Goal: Task Accomplishment & Management: Complete application form

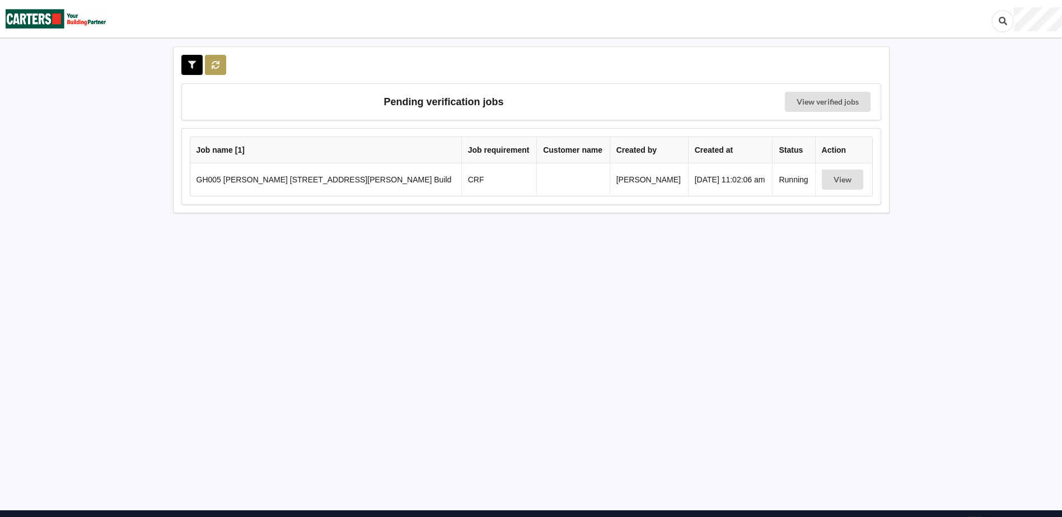
click at [214, 71] on button at bounding box center [216, 65] width 22 height 20
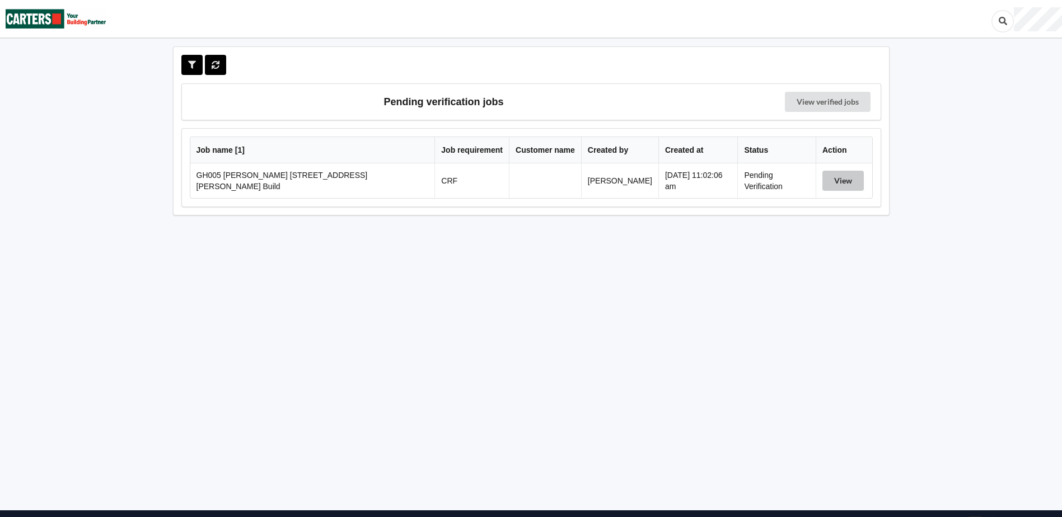
click at [831, 189] on button "View" at bounding box center [842, 181] width 41 height 20
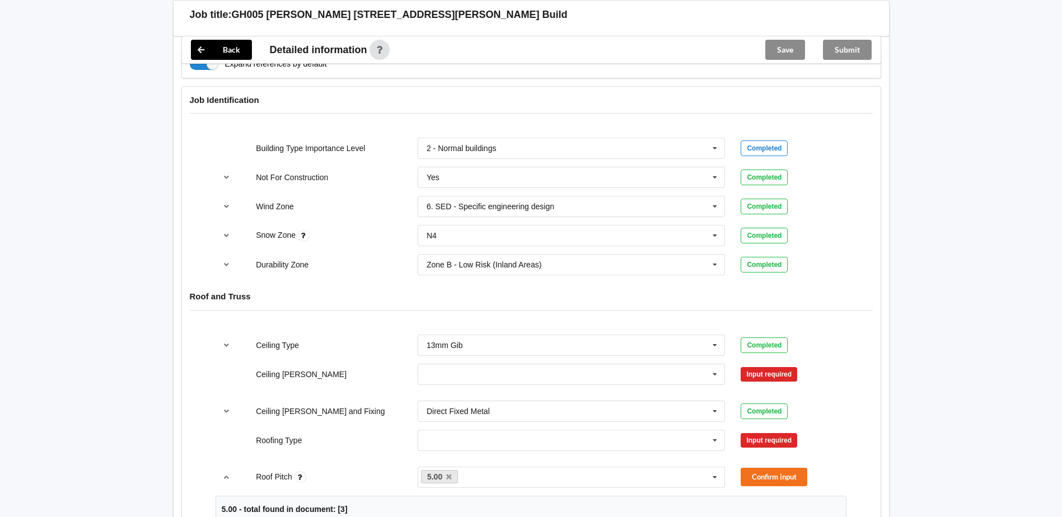
scroll to position [560, 0]
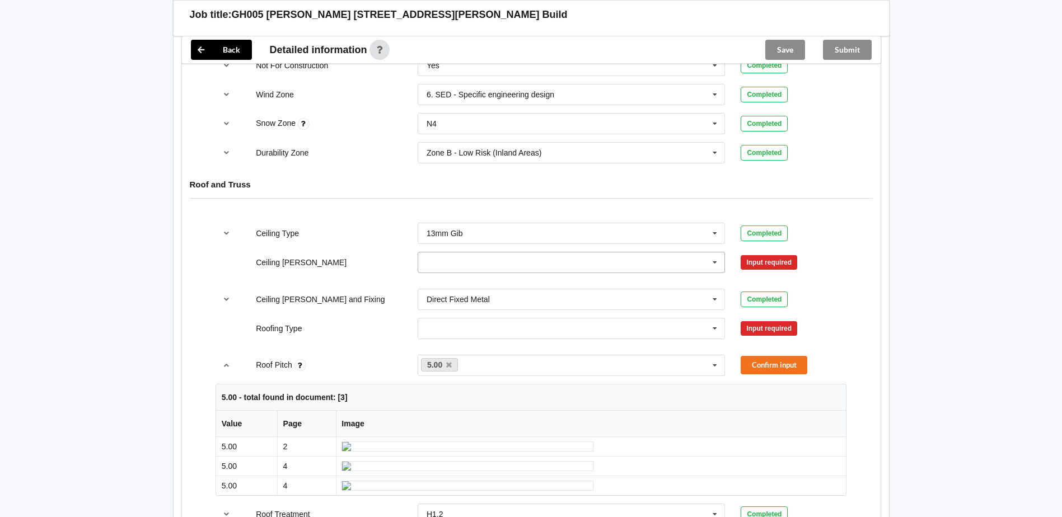
click at [453, 273] on div "400mm 450mm 600mm See Job Notes" at bounding box center [572, 262] width 308 height 21
click at [466, 323] on div "600mm" at bounding box center [571, 324] width 307 height 21
click at [453, 338] on input "text" at bounding box center [572, 328] width 307 height 20
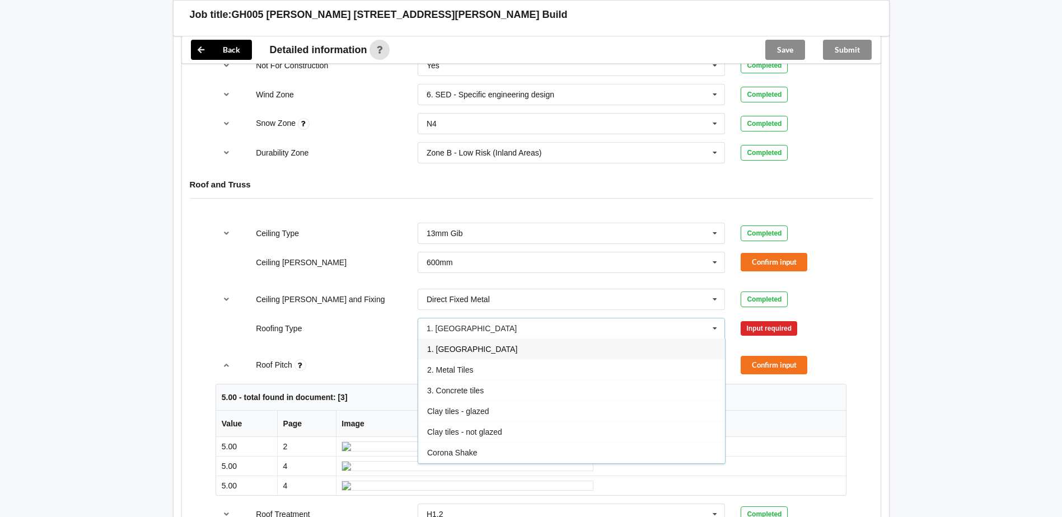
click at [448, 346] on span "1. [GEOGRAPHIC_DATA]" at bounding box center [472, 349] width 90 height 9
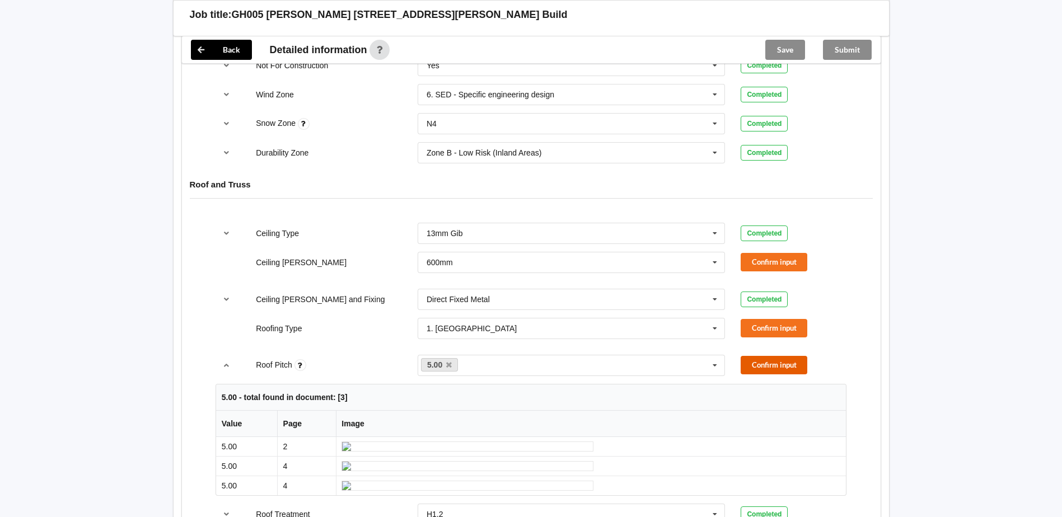
click at [763, 366] on button "Confirm input" at bounding box center [773, 365] width 67 height 18
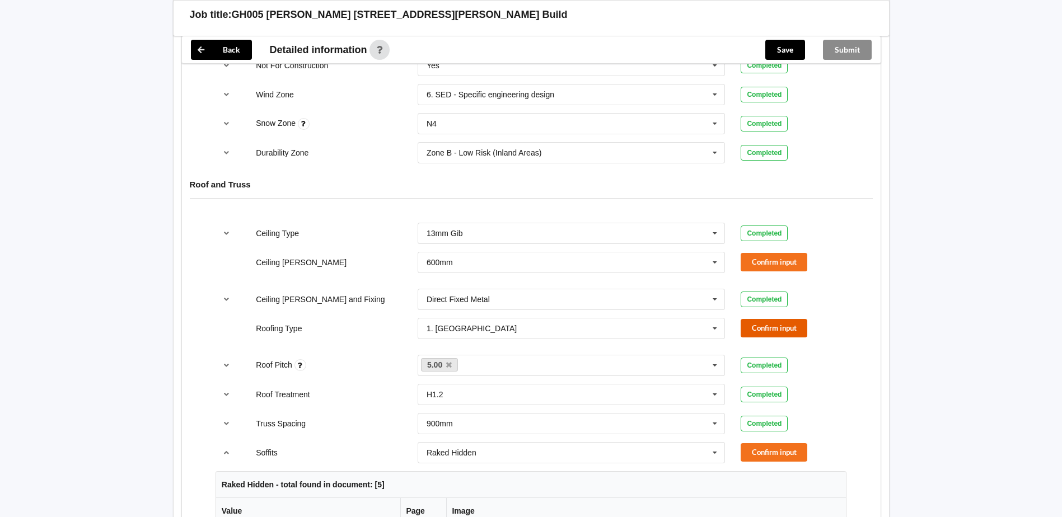
click at [775, 332] on button "Confirm input" at bounding box center [773, 328] width 67 height 18
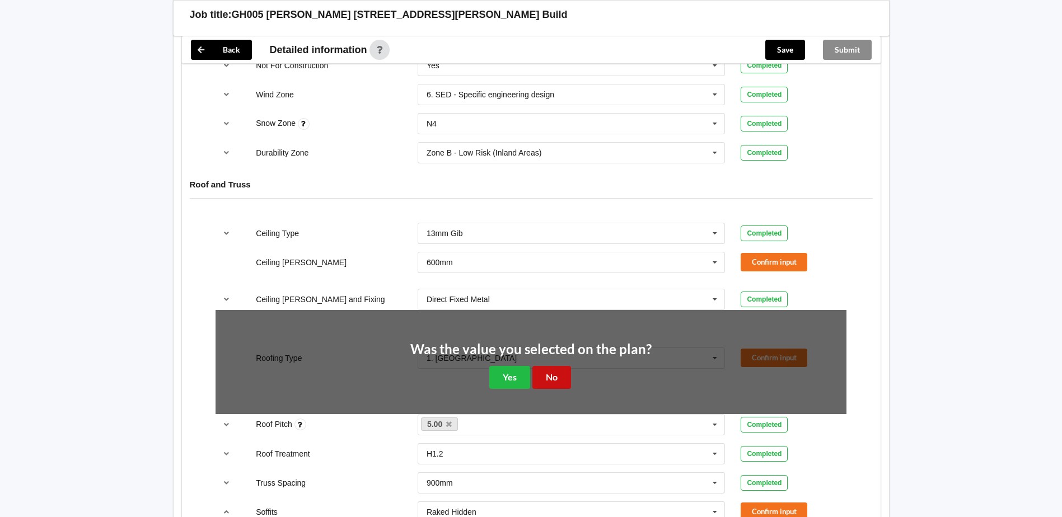
click at [543, 368] on button "No" at bounding box center [551, 377] width 39 height 23
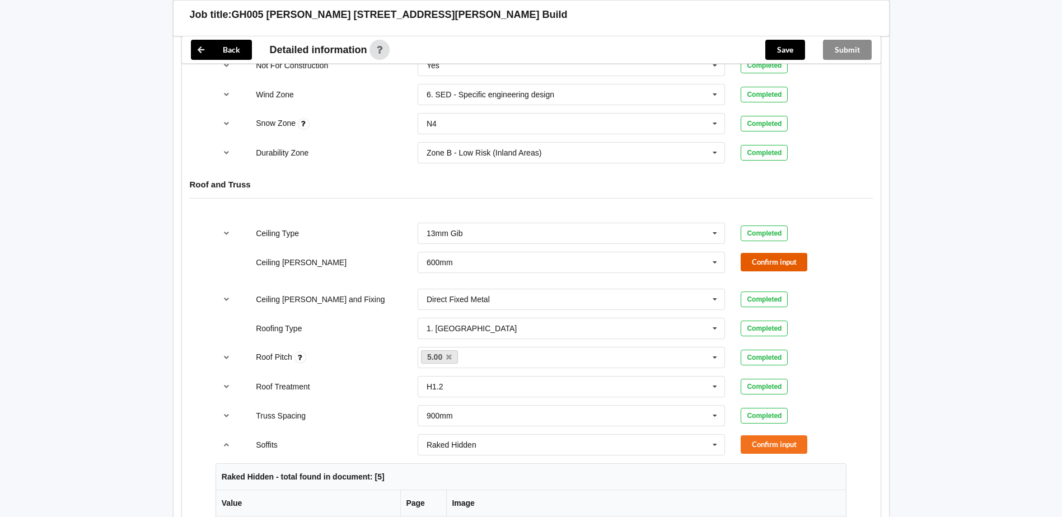
click at [748, 257] on button "Confirm input" at bounding box center [773, 262] width 67 height 18
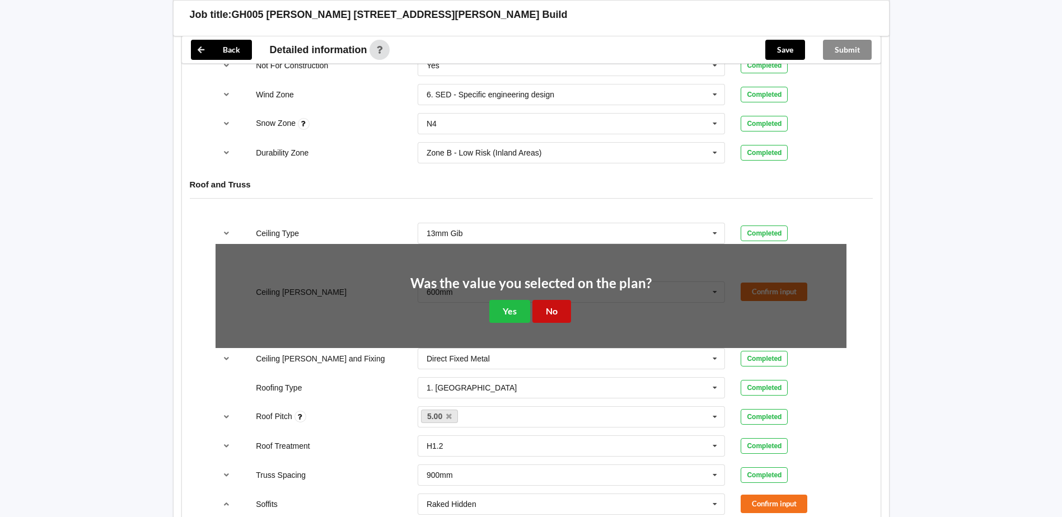
click at [557, 306] on button "No" at bounding box center [551, 311] width 39 height 23
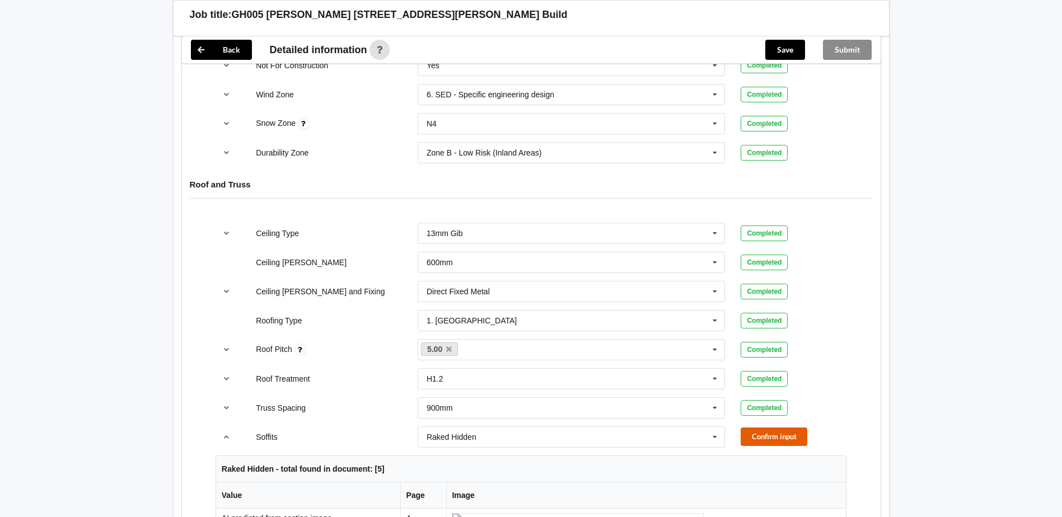
click at [787, 438] on button "Confirm input" at bounding box center [773, 437] width 67 height 18
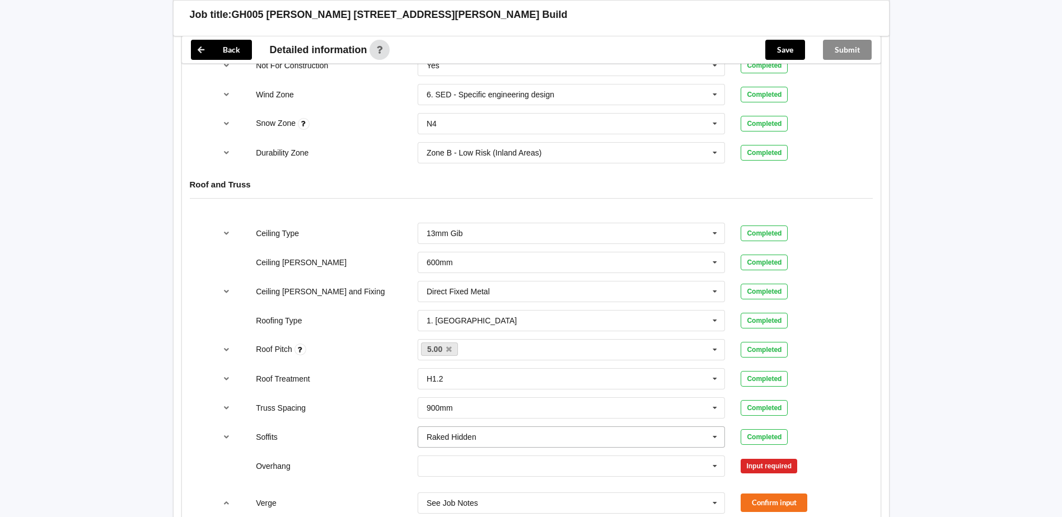
scroll to position [672, 0]
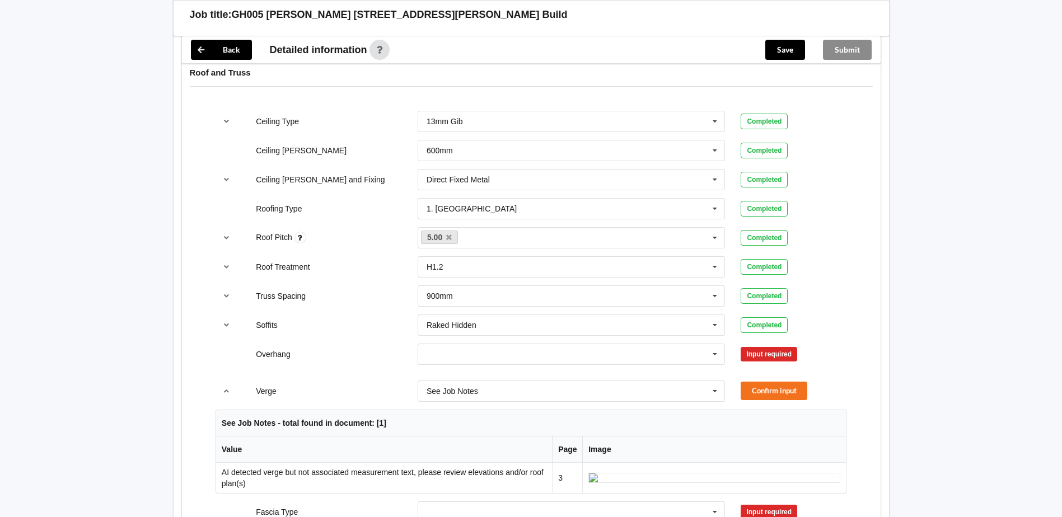
click at [560, 369] on div "300mm 450mm 600mm 750mm Multiple Values – See As Per Plan None See Job Notes" at bounding box center [571, 354] width 323 height 37
click at [552, 359] on input "text" at bounding box center [572, 354] width 307 height 20
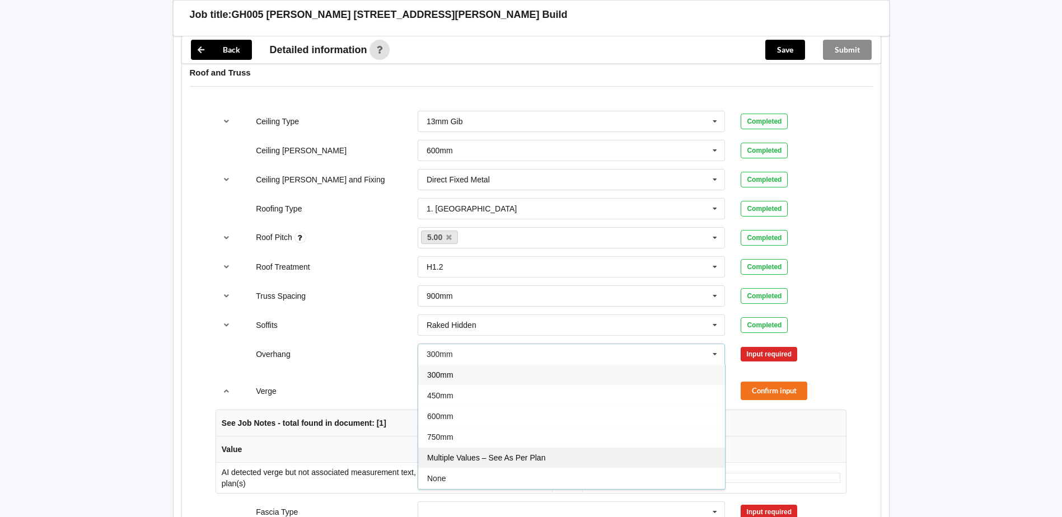
click at [517, 448] on div "Multiple Values – See As Per Plan" at bounding box center [571, 457] width 307 height 21
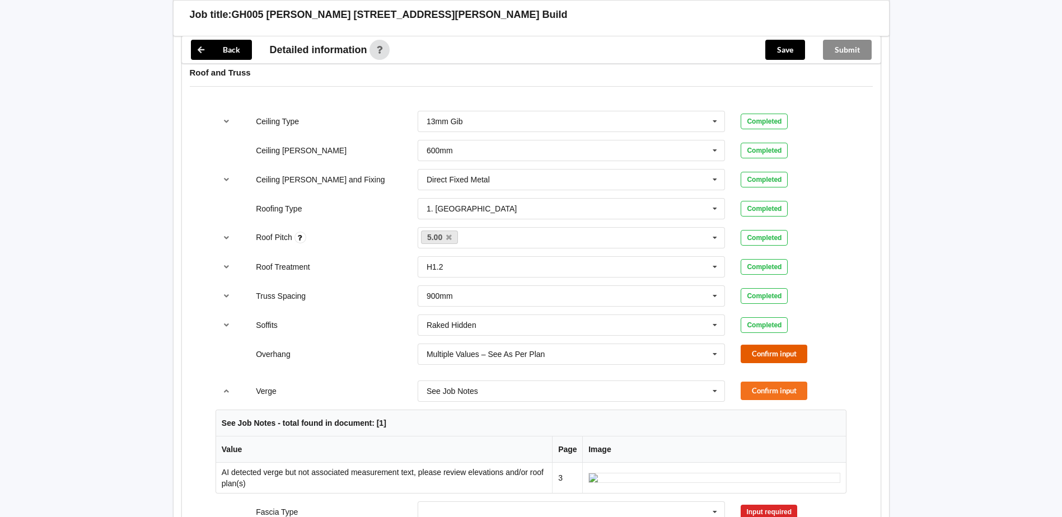
click at [777, 356] on button "Confirm input" at bounding box center [773, 354] width 67 height 18
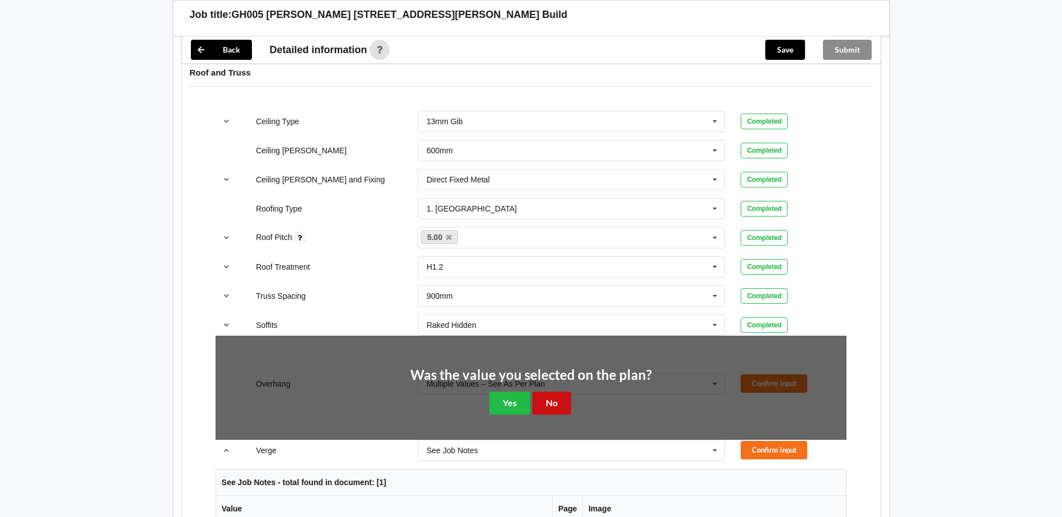
click at [545, 405] on button "No" at bounding box center [551, 403] width 39 height 23
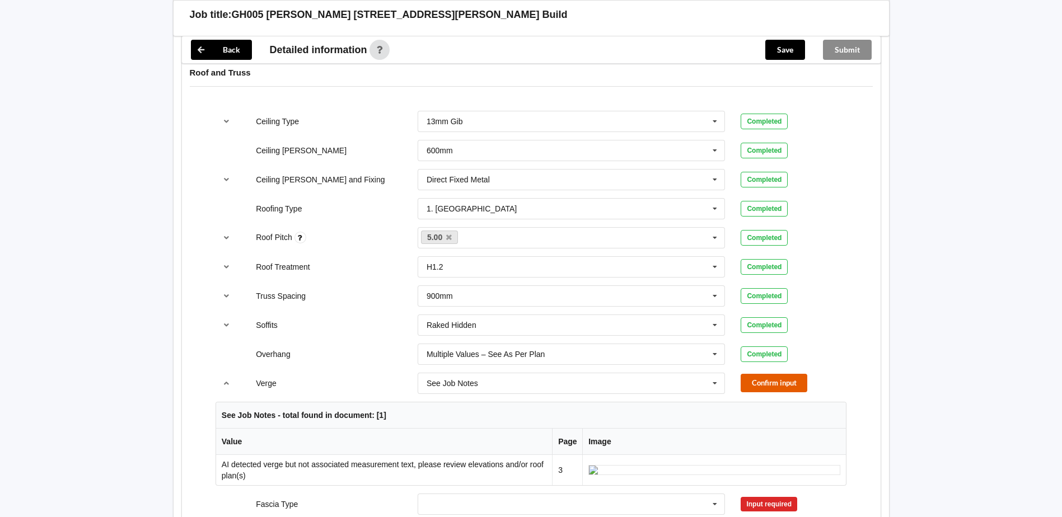
click at [768, 379] on button "Confirm input" at bounding box center [773, 383] width 67 height 18
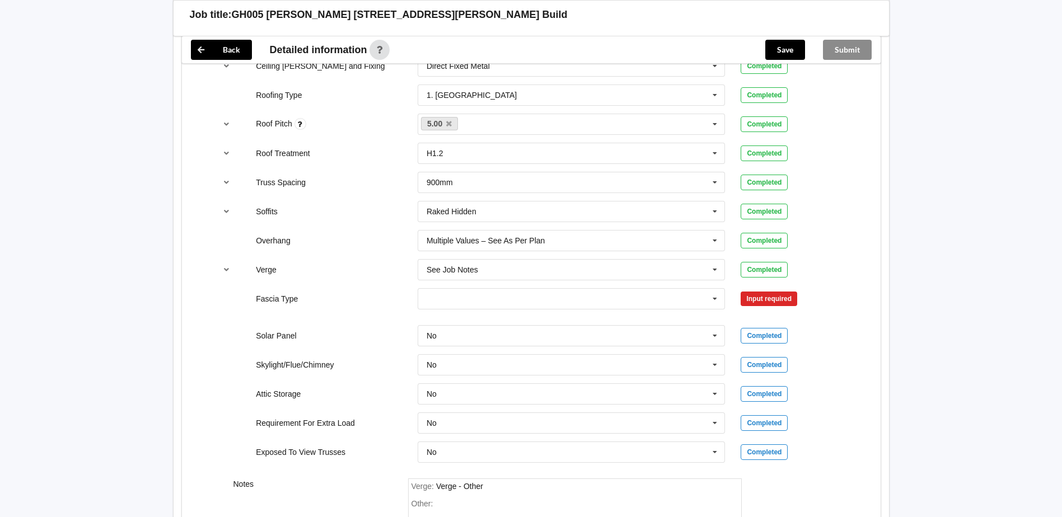
scroll to position [895, 0]
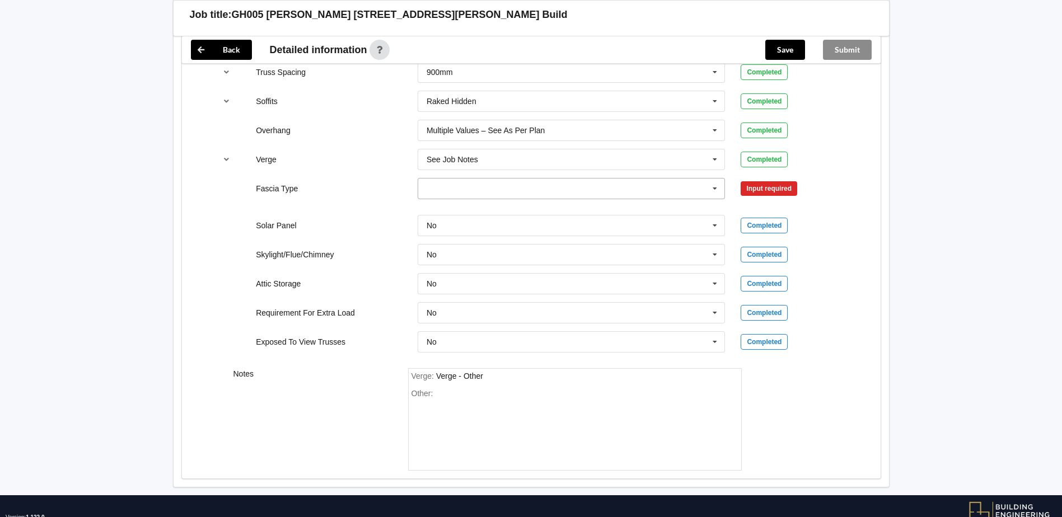
click at [580, 179] on input "text" at bounding box center [572, 189] width 307 height 20
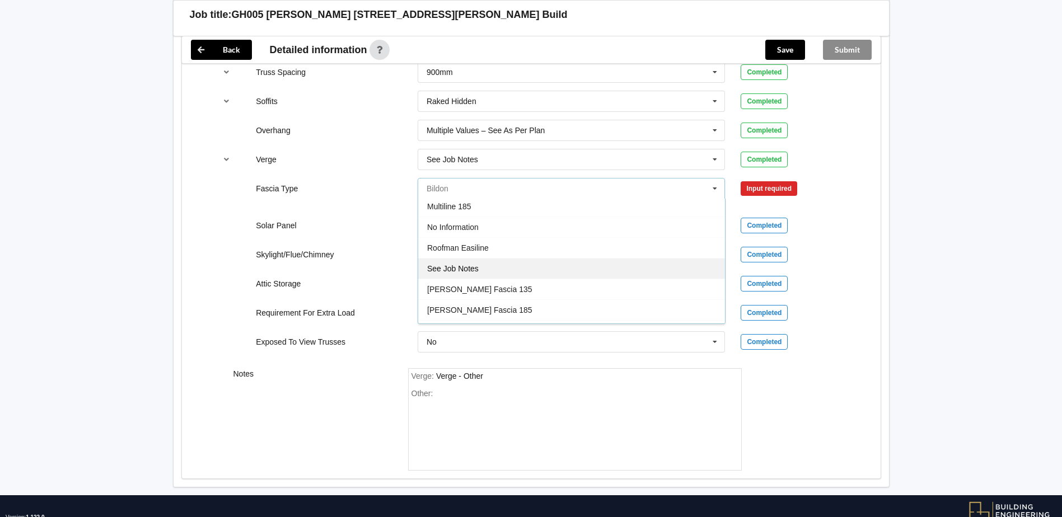
scroll to position [372, 0]
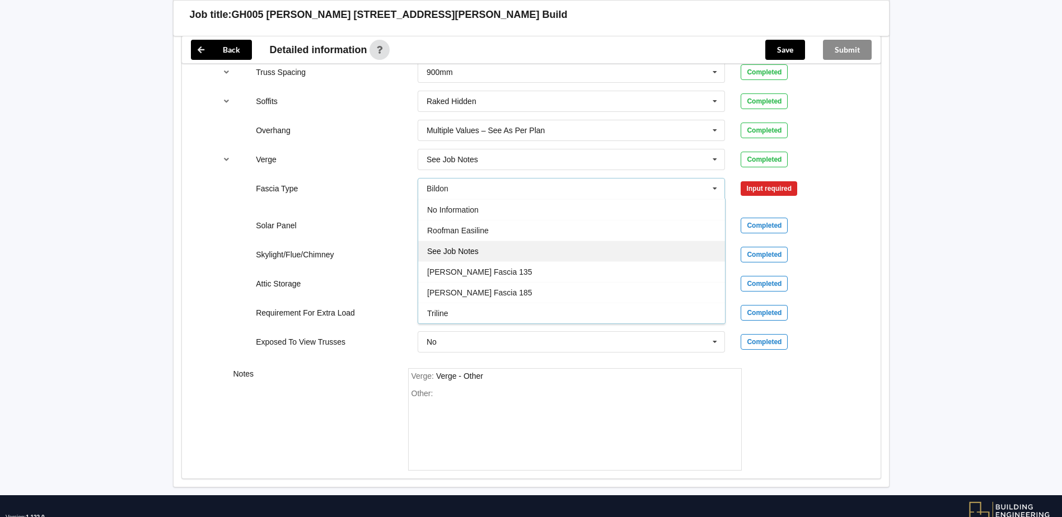
click at [483, 257] on div "See Job Notes" at bounding box center [571, 251] width 307 height 21
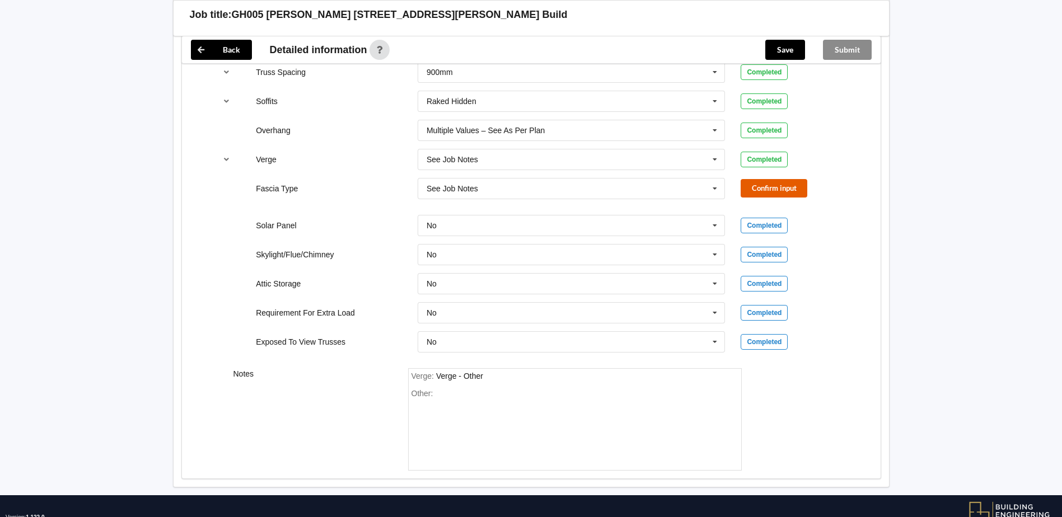
click at [755, 188] on button "Confirm input" at bounding box center [773, 188] width 67 height 18
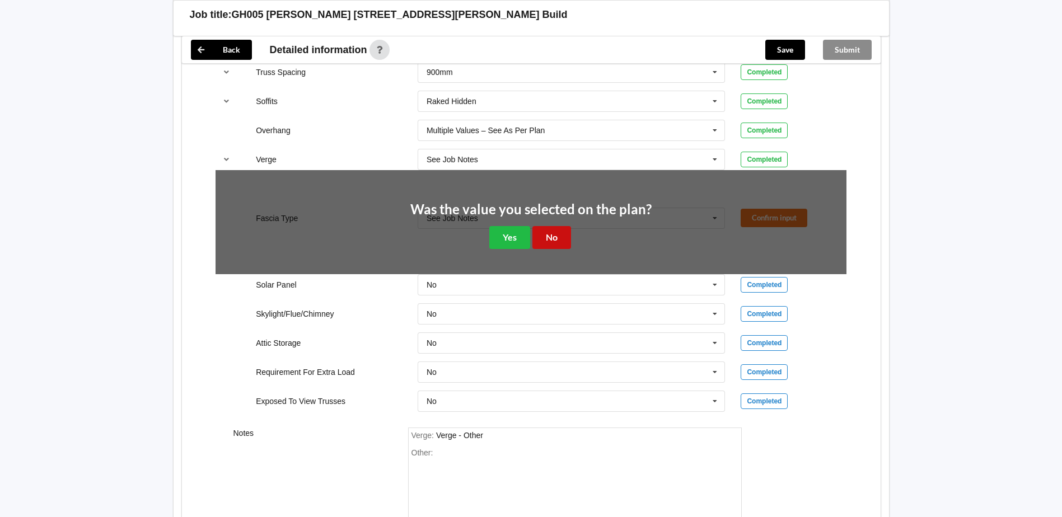
click at [559, 235] on button "No" at bounding box center [551, 237] width 39 height 23
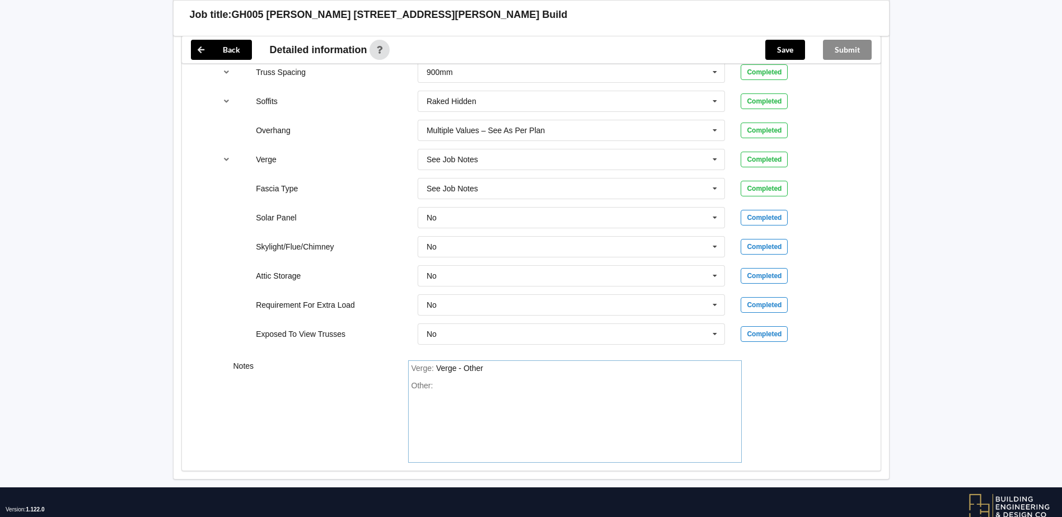
click at [458, 386] on div "Other:" at bounding box center [574, 420] width 327 height 78
drag, startPoint x: 503, startPoint y: 371, endPoint x: 399, endPoint y: 373, distance: 104.1
click at [399, 373] on div "Notes Verge : Verge - Other Other:" at bounding box center [531, 412] width 698 height 119
click at [557, 368] on div "Verge : Site loadings as attached" at bounding box center [574, 369] width 327 height 10
click at [528, 366] on div "Verge : Site loadings as attached" at bounding box center [574, 369] width 327 height 10
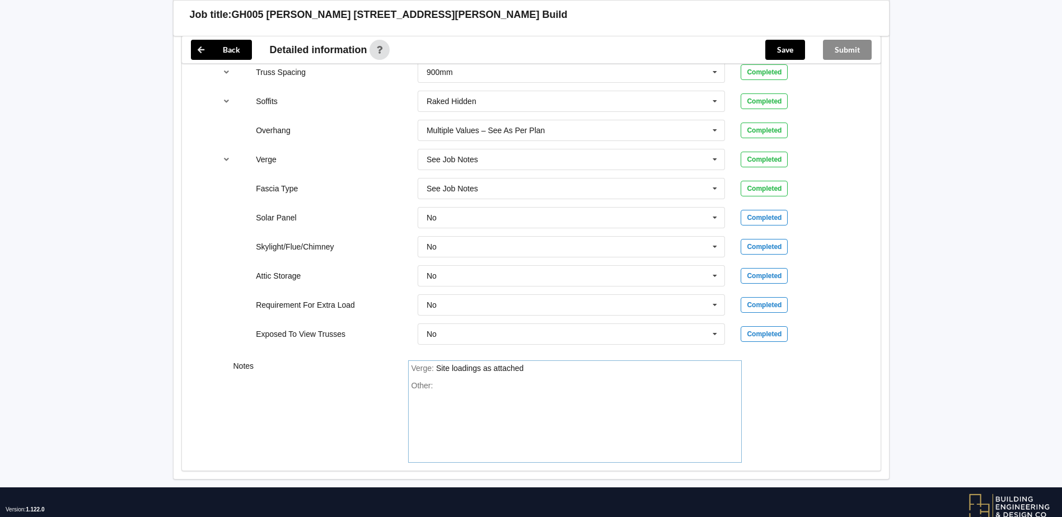
click at [523, 364] on div "Site loadings as attached" at bounding box center [479, 368] width 87 height 9
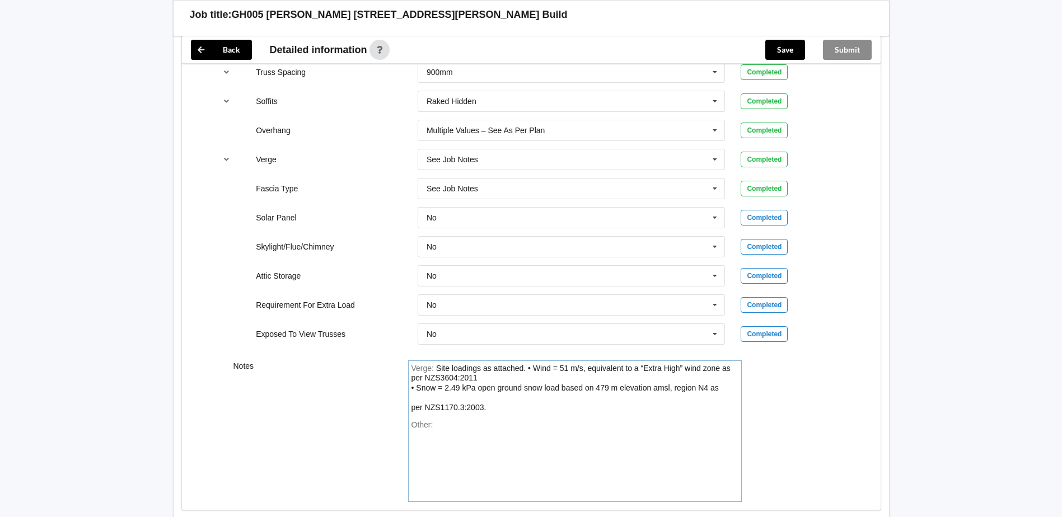
click at [412, 408] on div "Site loadings as attached. • Wind = 51 m/s, equivalent to a “Extra High” wind z…" at bounding box center [570, 388] width 319 height 48
click at [501, 392] on div "Site loadings as attached. • Wind = 51 m/s, equivalent to a “Extra High” wind z…" at bounding box center [570, 383] width 319 height 39
click at [493, 397] on div "Verge : Site loadings as attached. • Wind = 51 m/s, equivalent to a “Extra High…" at bounding box center [574, 383] width 327 height 39
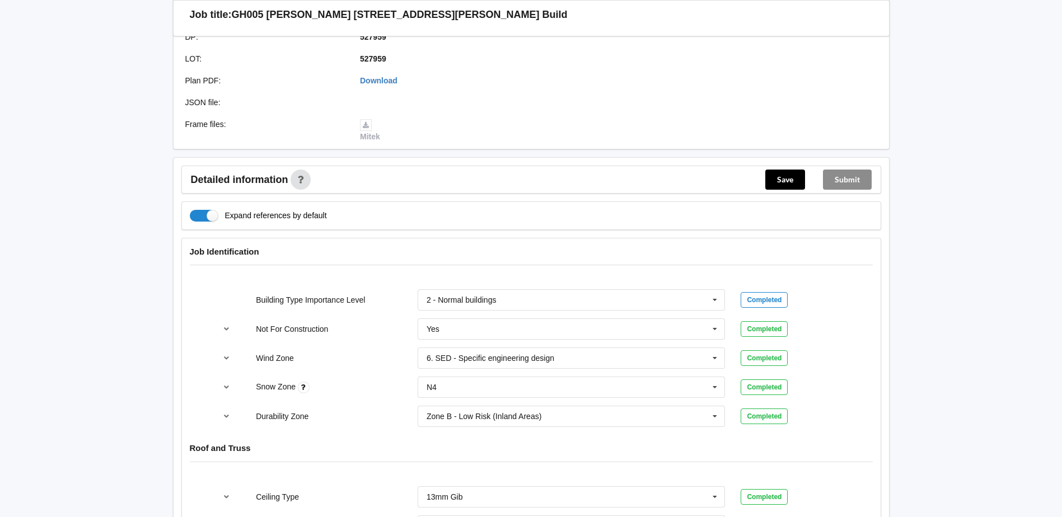
scroll to position [336, 0]
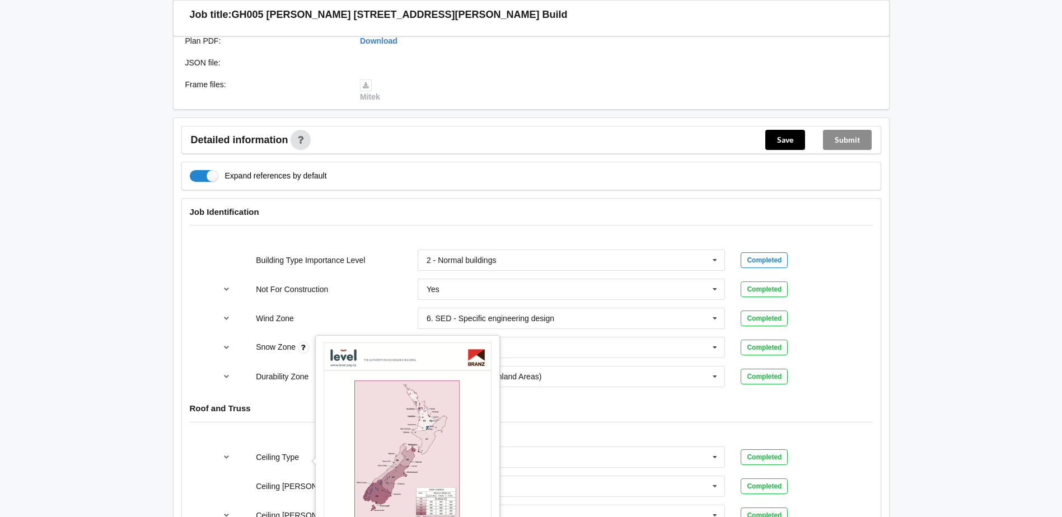
click at [303, 350] on icon at bounding box center [304, 348] width 12 height 12
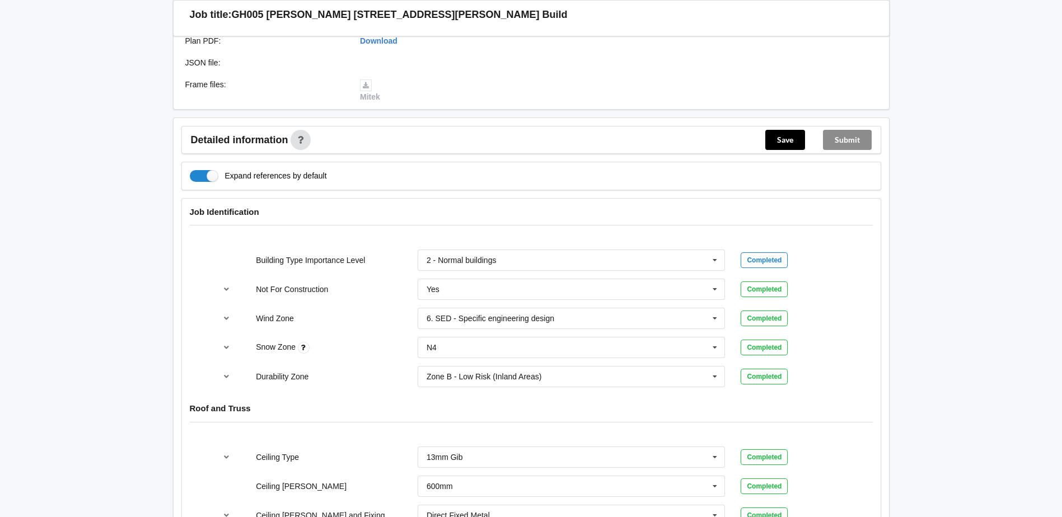
click at [303, 350] on icon at bounding box center [304, 348] width 12 height 12
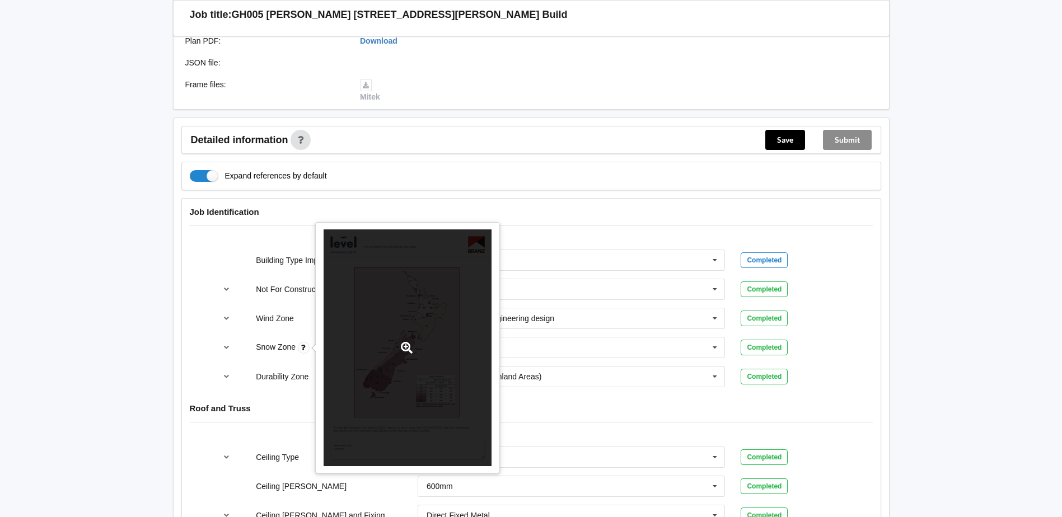
click at [357, 360] on div at bounding box center [407, 347] width 168 height 237
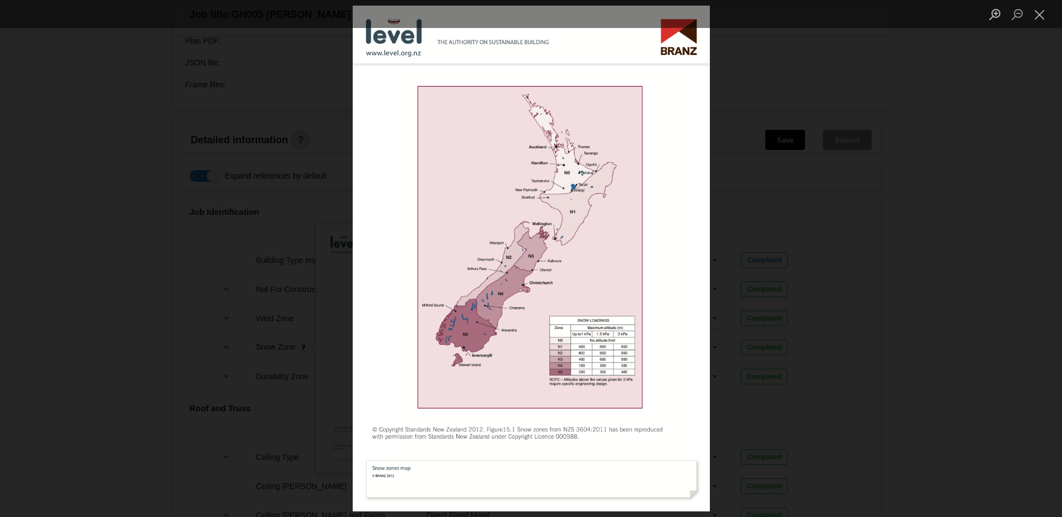
click at [963, 111] on div "Lightbox" at bounding box center [531, 258] width 1062 height 517
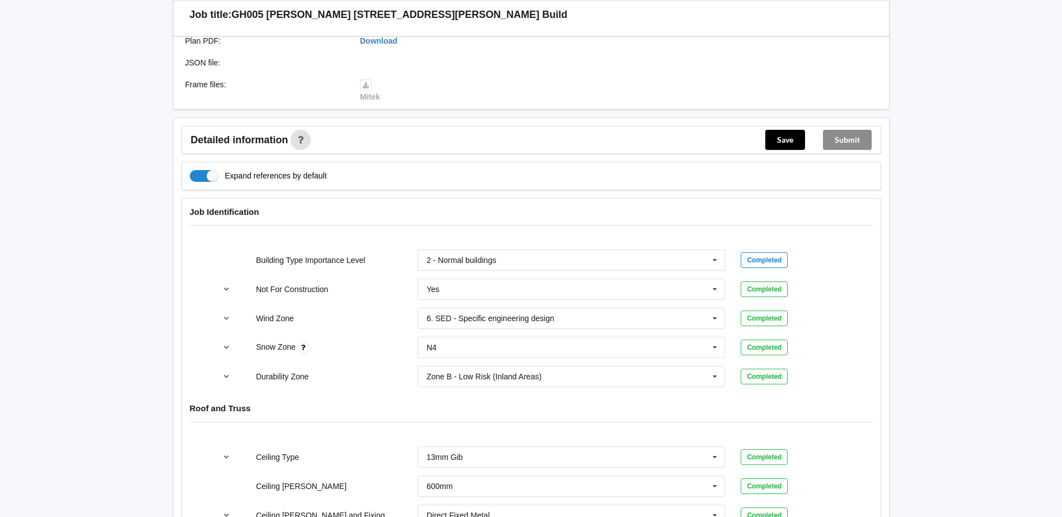
click at [265, 377] on label "Durability Zone" at bounding box center [282, 376] width 53 height 9
click at [235, 375] on button "reference-toggle" at bounding box center [226, 377] width 22 height 20
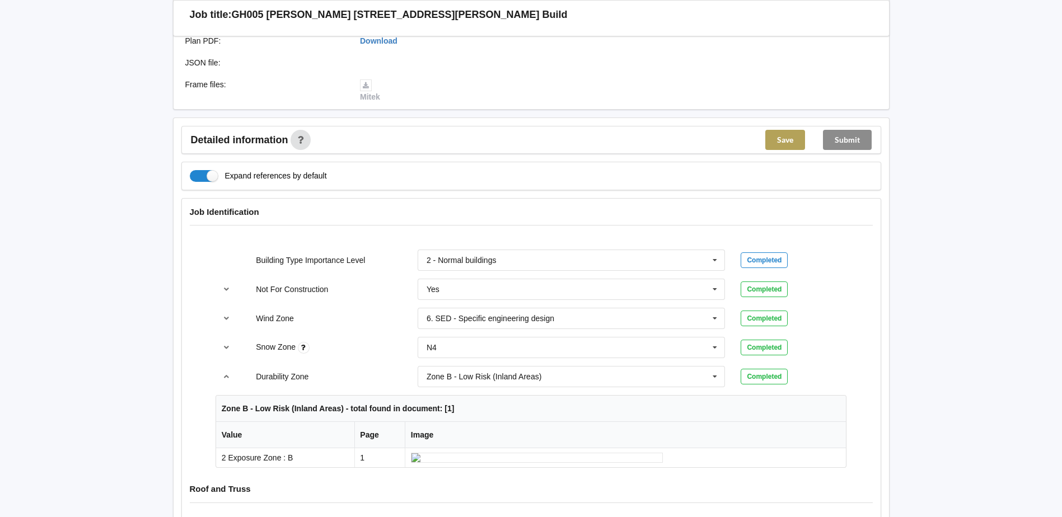
click at [773, 130] on button "Save" at bounding box center [785, 140] width 40 height 20
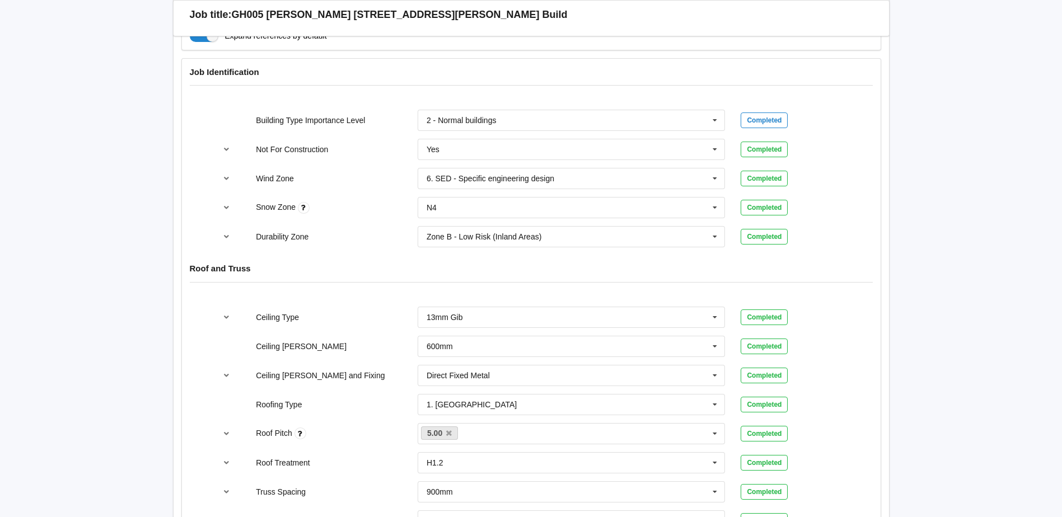
scroll to position [126, 0]
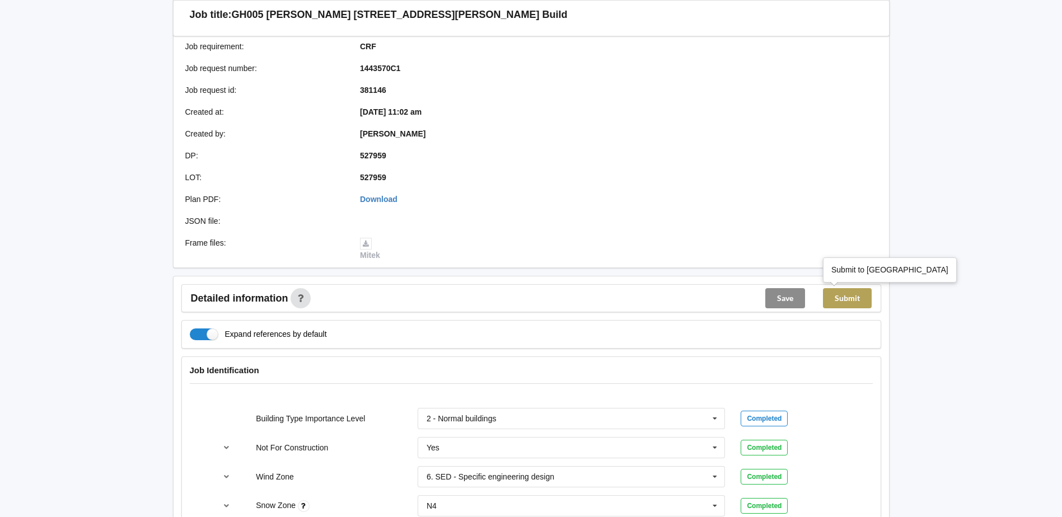
click at [859, 289] on button "Submit" at bounding box center [847, 298] width 49 height 20
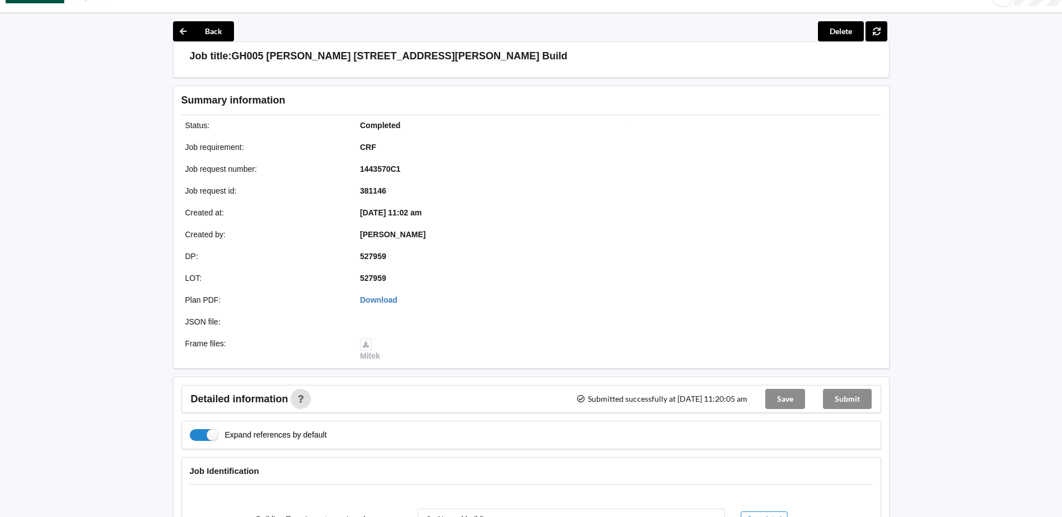
scroll to position [0, 0]
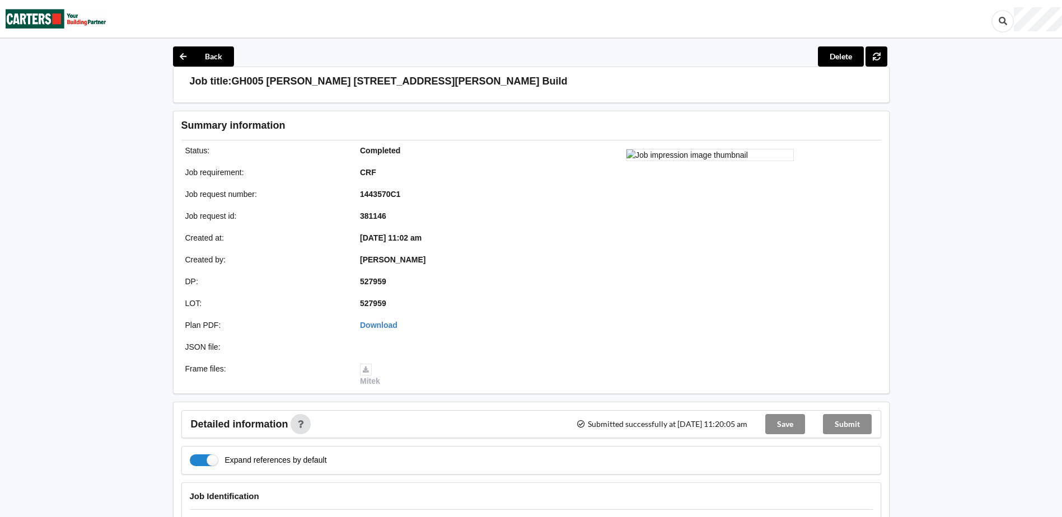
click at [78, 29] on img at bounding box center [56, 19] width 101 height 36
